Goal: Information Seeking & Learning: Learn about a topic

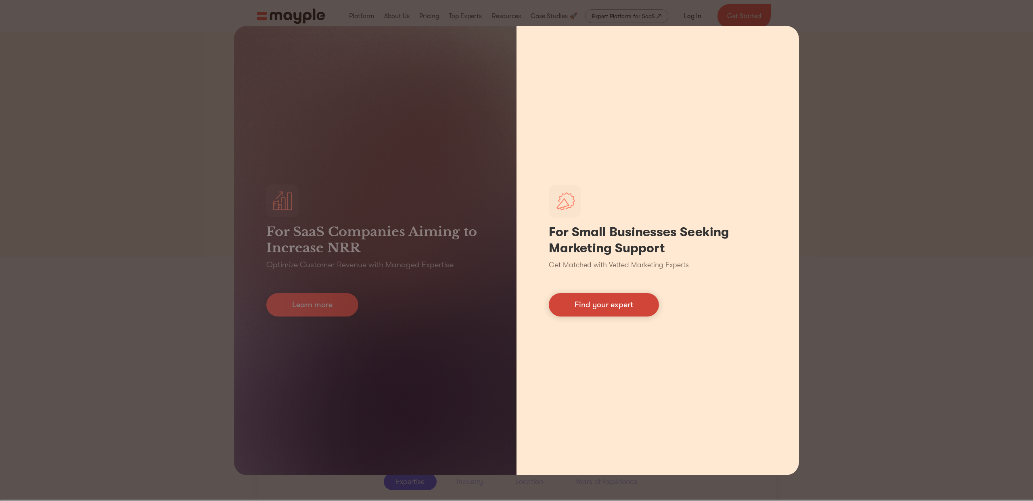
click at [609, 301] on link "Find your expert" at bounding box center [604, 304] width 110 height 23
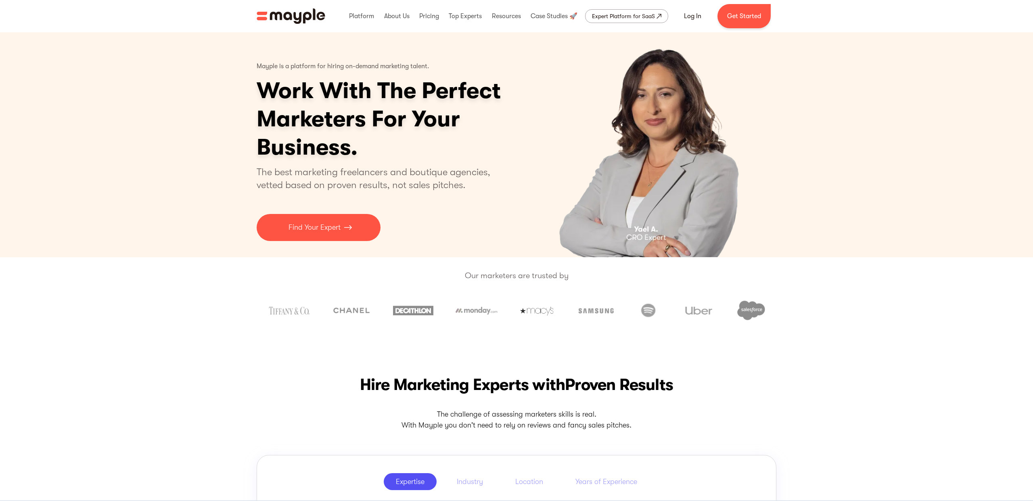
click at [192, 231] on div "Mayple is a platform for hiring on-demand marketing talent. Work With The Perfe…" at bounding box center [516, 144] width 1033 height 225
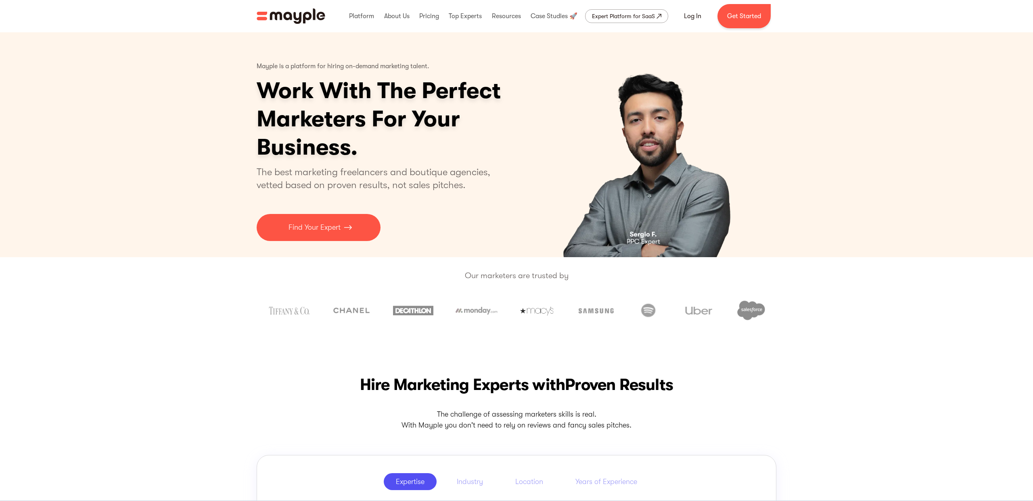
click at [157, 218] on div "Mayple is a platform for hiring on-demand marketing talent. Work With The Perfe…" at bounding box center [516, 144] width 1033 height 225
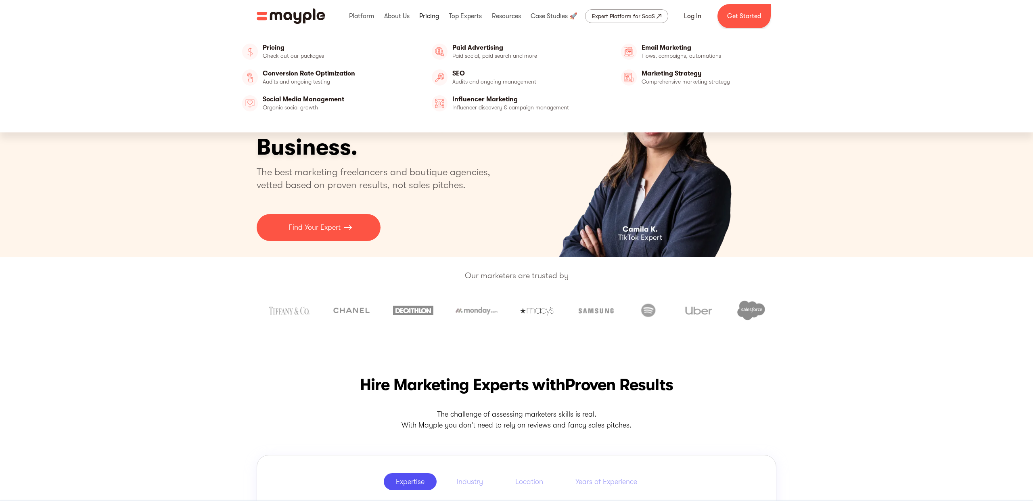
click at [425, 16] on link at bounding box center [429, 16] width 24 height 26
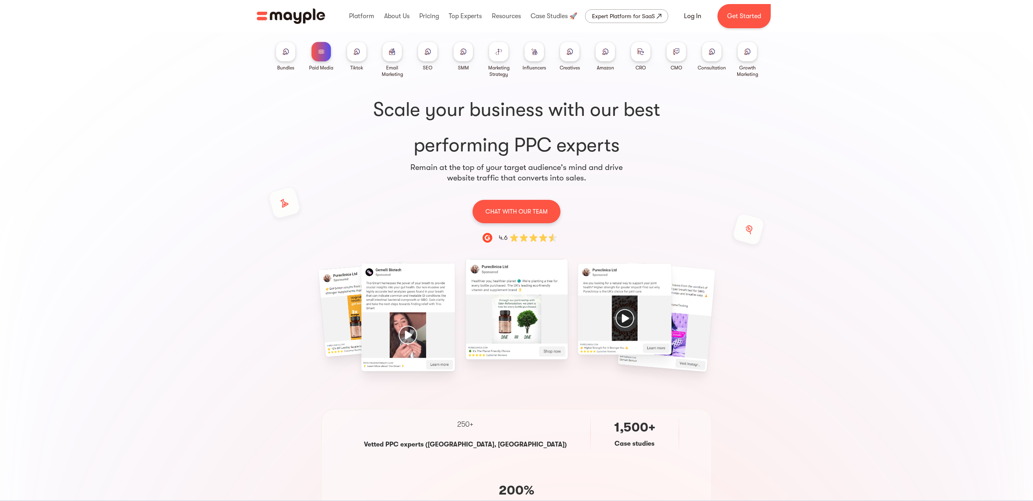
drag, startPoint x: 744, startPoint y: 56, endPoint x: 744, endPoint y: 61, distance: 4.5
click at [744, 56] on div at bounding box center [747, 51] width 19 height 19
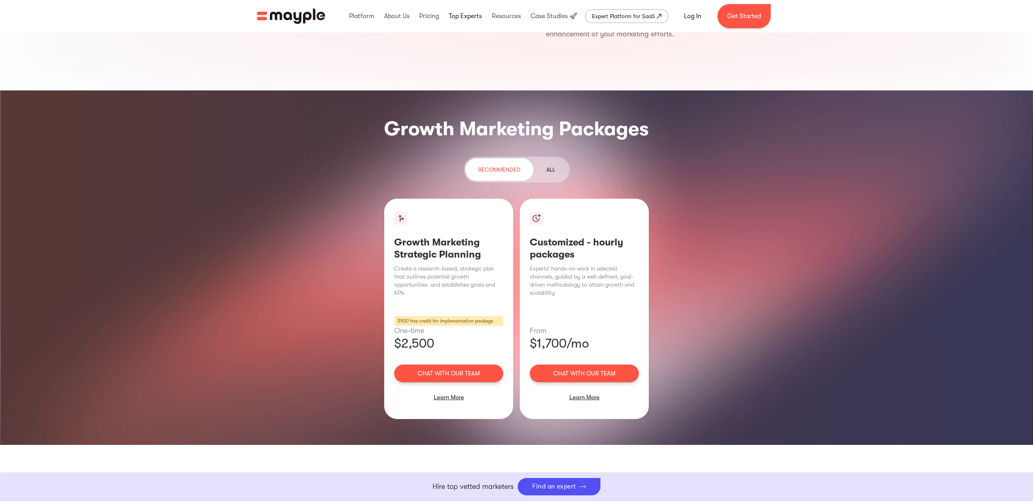
scroll to position [924, 0]
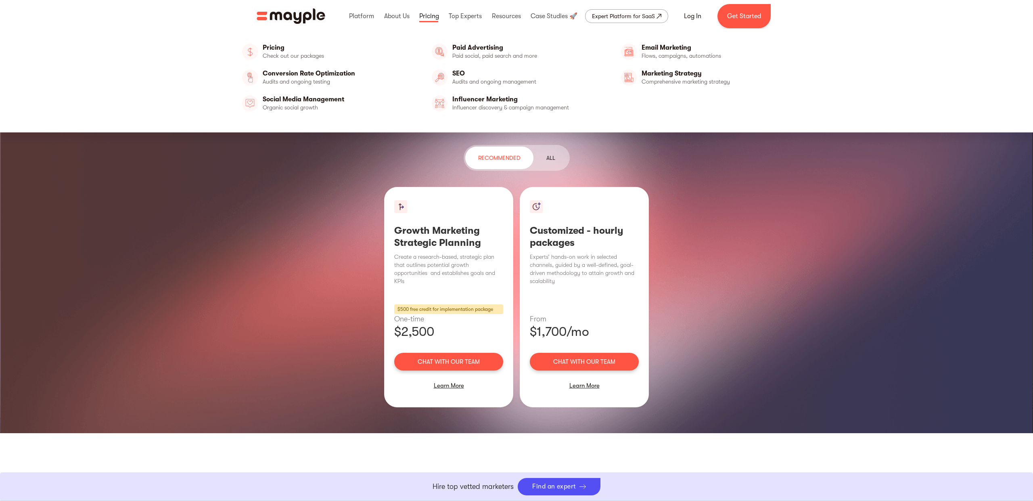
click at [433, 13] on link at bounding box center [429, 16] width 24 height 26
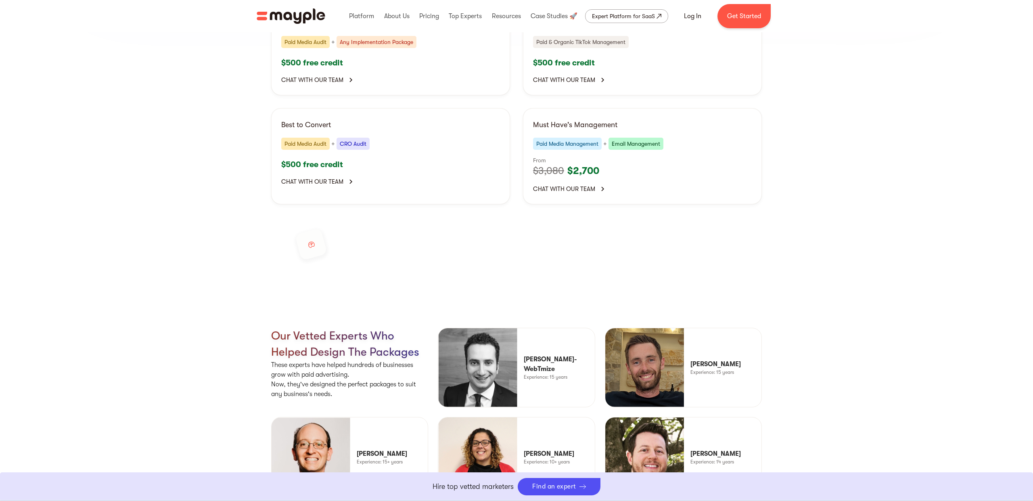
scroll to position [1726, 0]
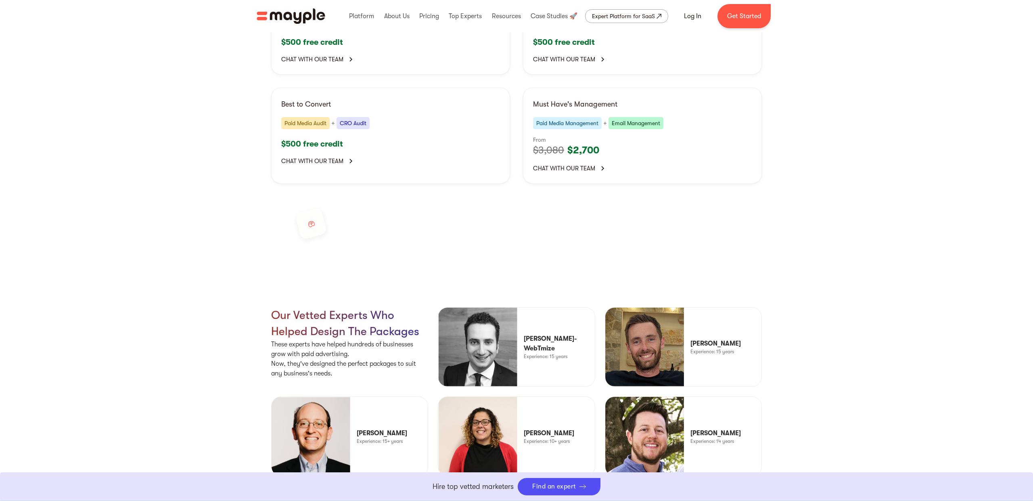
click at [512, 308] on img at bounding box center [477, 347] width 79 height 79
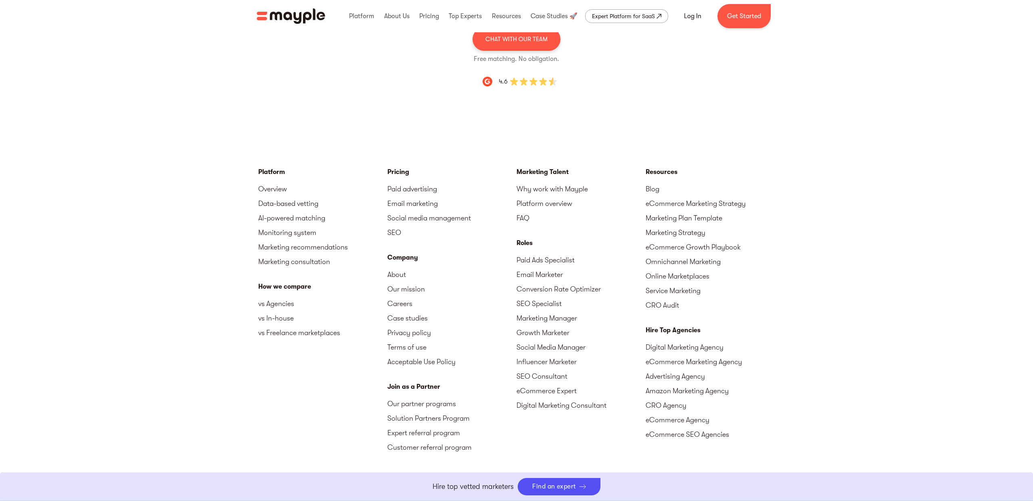
scroll to position [2671, 0]
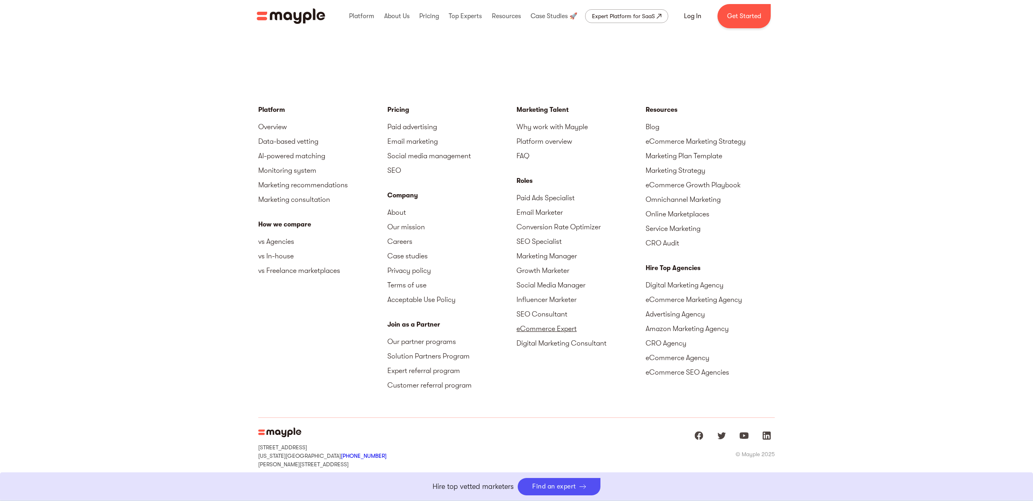
click at [531, 321] on link "eCommerce Expert" at bounding box center [581, 328] width 129 height 15
click at [705, 278] on link "Digital Marketing Agency" at bounding box center [710, 285] width 129 height 15
click at [301, 19] on img "home" at bounding box center [291, 15] width 69 height 15
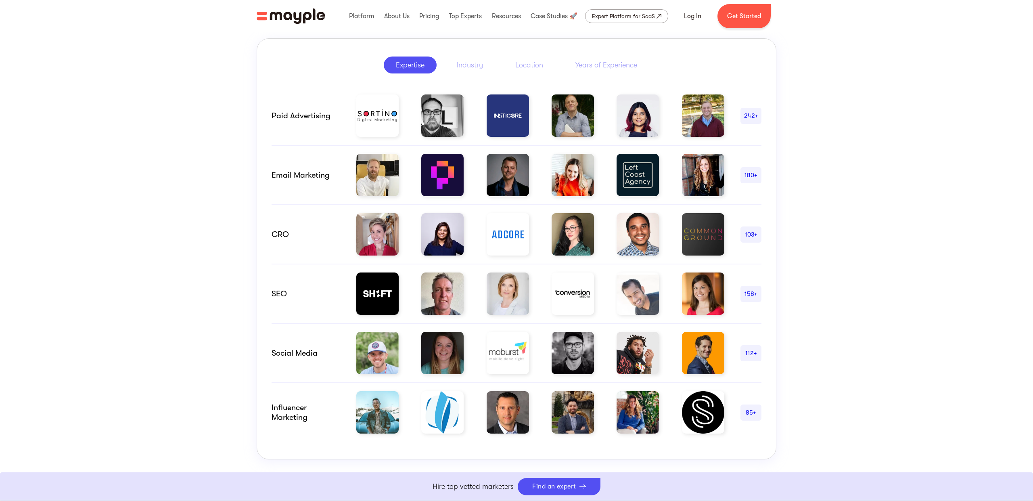
scroll to position [417, 0]
click at [743, 412] on div "85+" at bounding box center [751, 412] width 21 height 10
click at [321, 402] on div "Influencer marketing" at bounding box center [306, 411] width 69 height 19
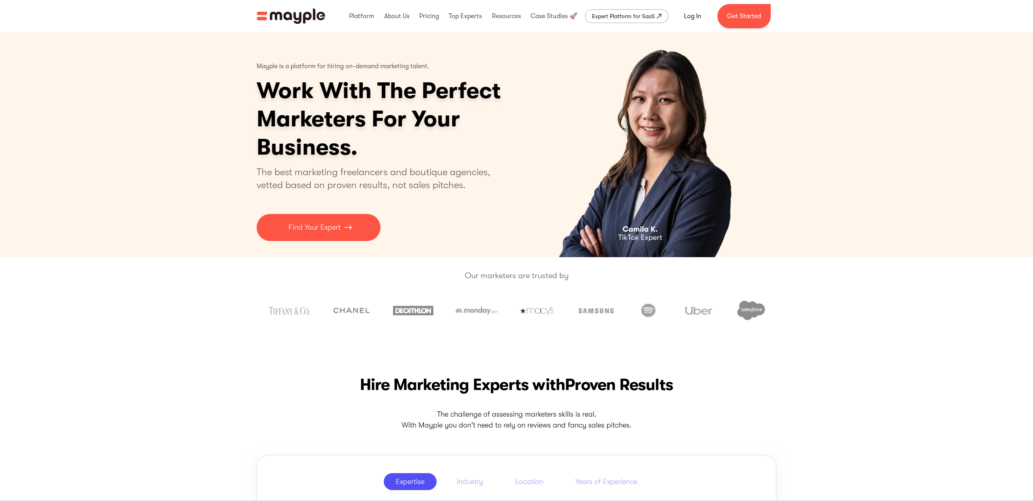
click at [308, 21] on img "home" at bounding box center [291, 15] width 69 height 15
